Goal: Transaction & Acquisition: Purchase product/service

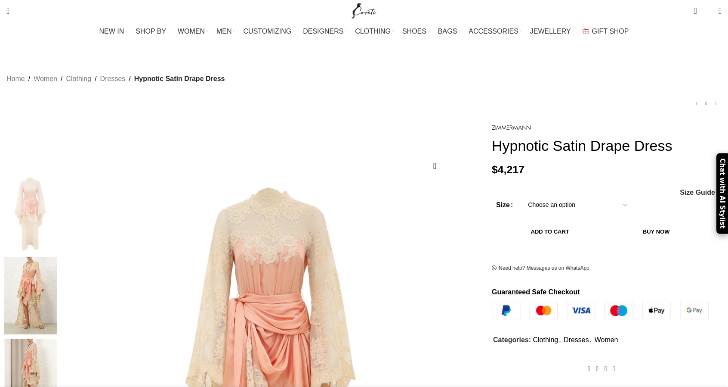
click at [585, 207] on select "Choose an option 6 UK 8 UK 10 UK 12 UK 14 UK 16 UK" at bounding box center [578, 205] width 112 height 18
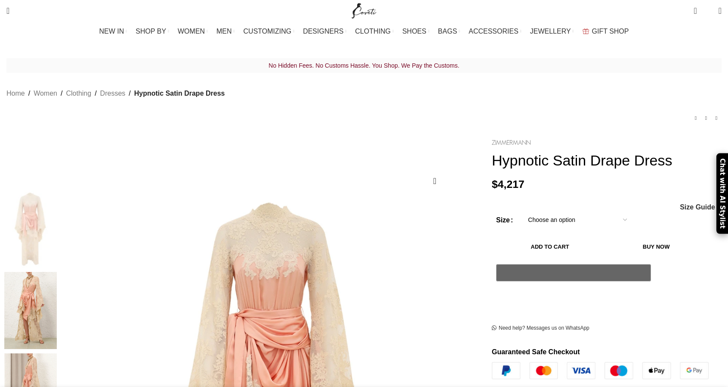
click at [492, 140] on img at bounding box center [511, 142] width 39 height 5
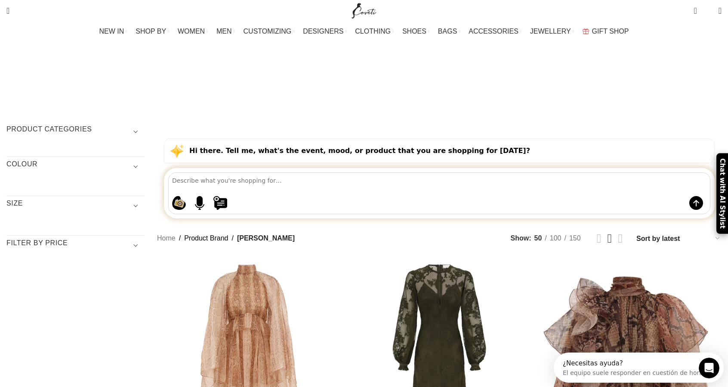
click at [144, 124] on h3 "Product categories" at bounding box center [75, 131] width 138 height 15
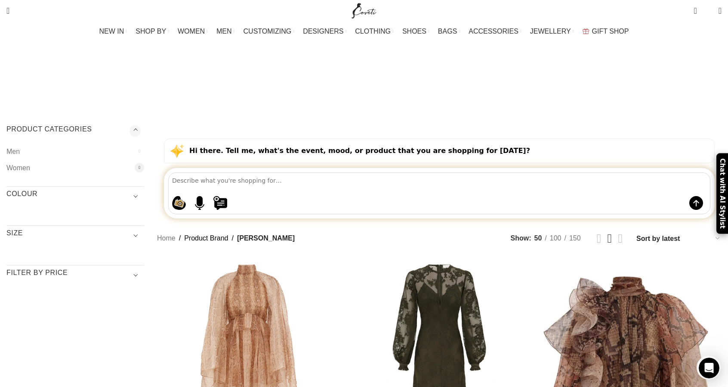
click at [144, 163] on div at bounding box center [139, 167] width 9 height 9
click at [144, 213] on div at bounding box center [139, 217] width 9 height 9
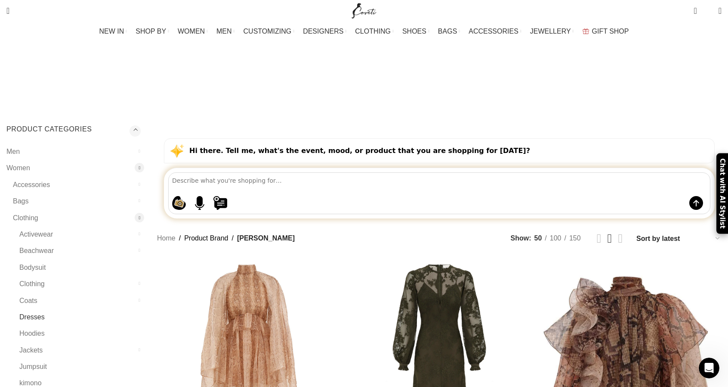
click at [133, 309] on link "Dresses" at bounding box center [76, 317] width 114 height 16
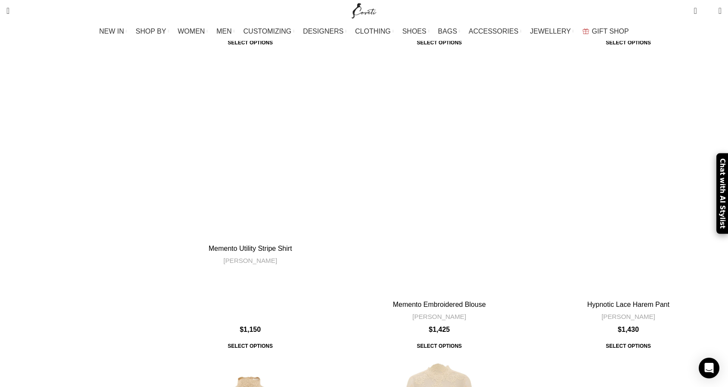
scroll to position [3229, 0]
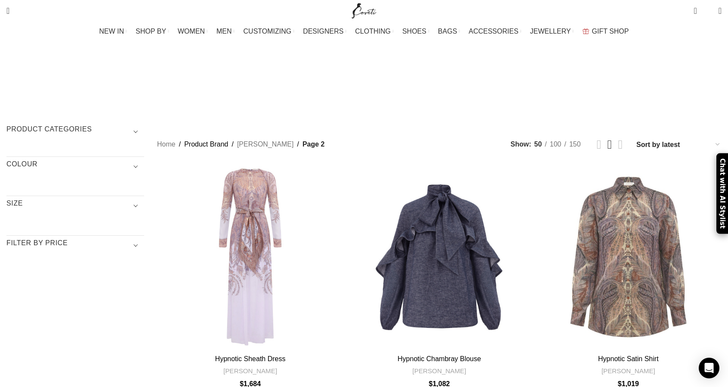
click at [528, 77] on span "Show sidebar" at bounding box center [364, 193] width 728 height 387
click at [528, 78] on span "Show sidebar" at bounding box center [364, 193] width 728 height 387
click at [525, 80] on span "Show sidebar" at bounding box center [364, 193] width 728 height 387
click at [500, 78] on span "Show sidebar" at bounding box center [364, 193] width 728 height 387
click at [455, 77] on span "Show sidebar" at bounding box center [364, 193] width 728 height 387
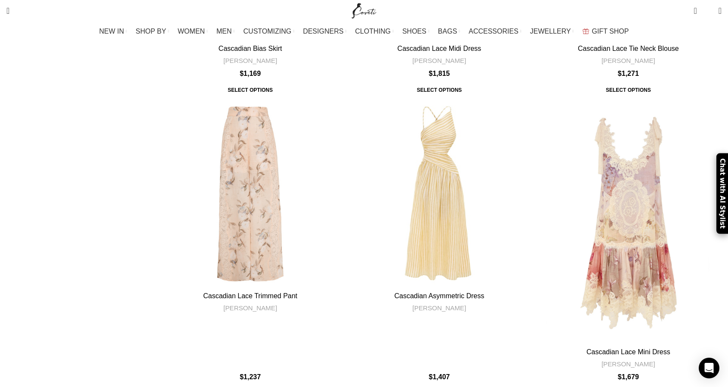
scroll to position [2814, 0]
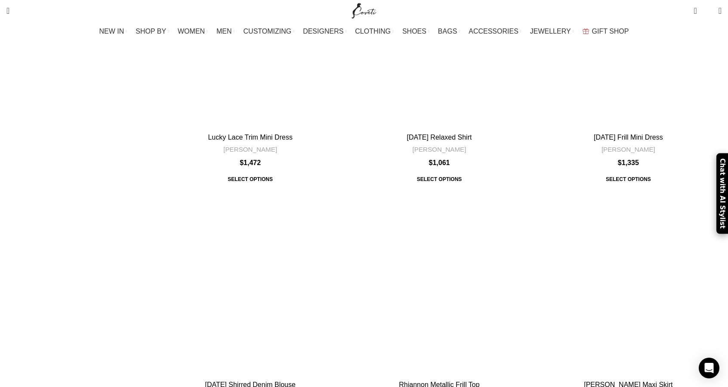
scroll to position [2765, 0]
